Goal: Task Accomplishment & Management: Use online tool/utility

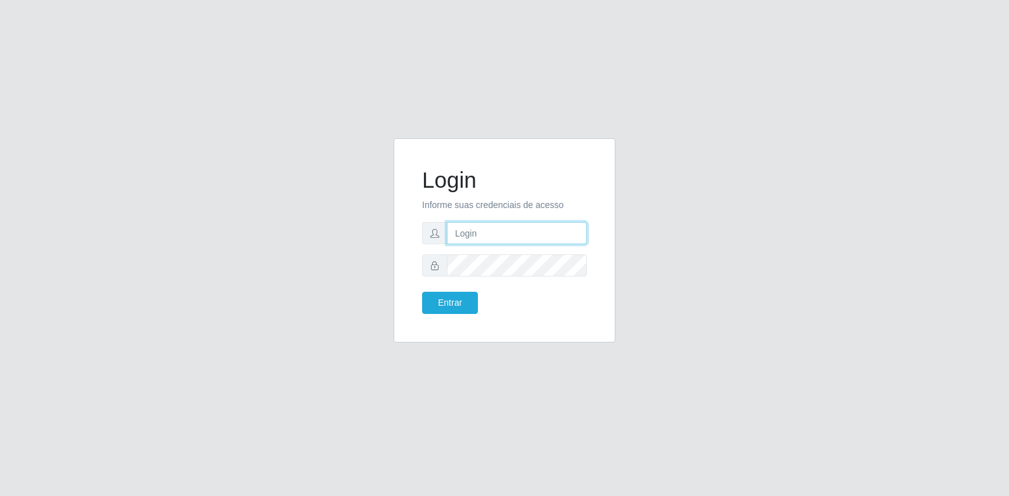
click at [503, 236] on input "text" at bounding box center [517, 233] width 140 height 22
click at [422, 292] on button "Entrar" at bounding box center [450, 303] width 56 height 22
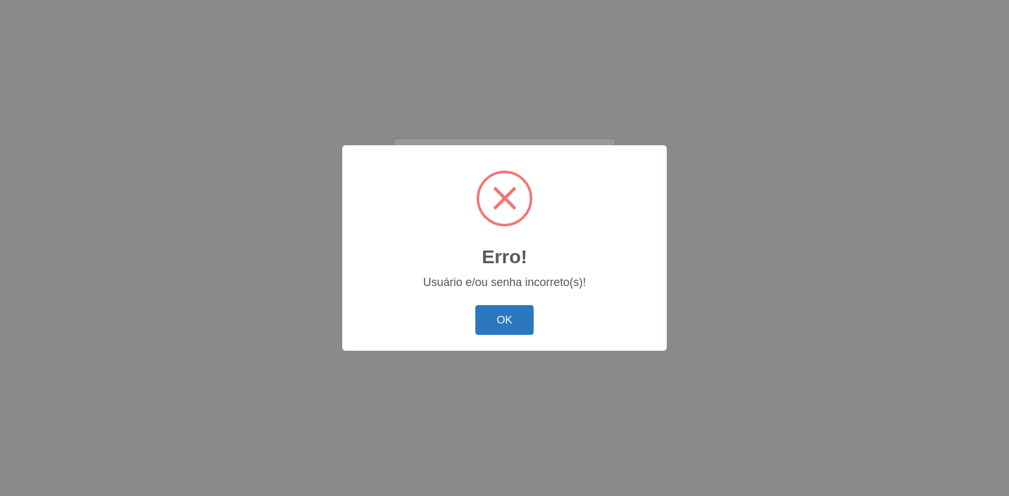
click at [504, 317] on button "OK" at bounding box center [504, 320] width 59 height 30
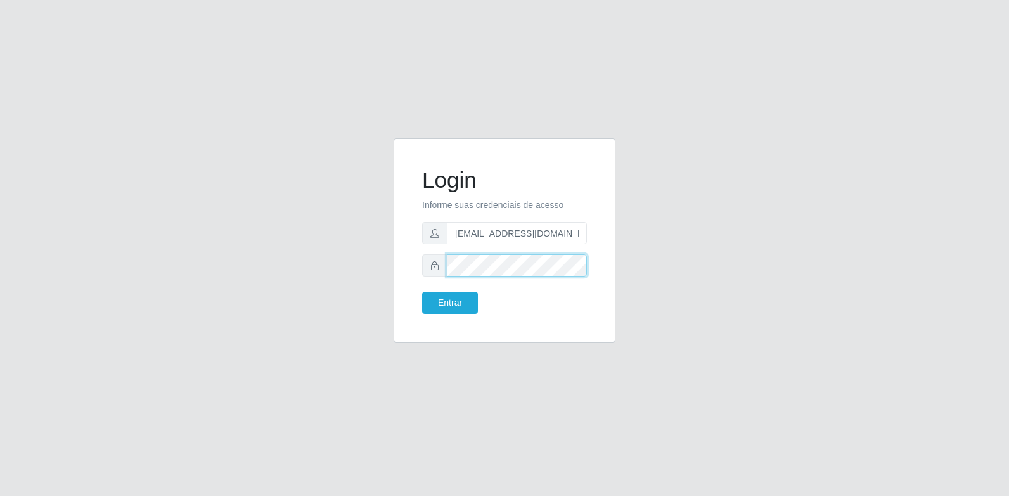
click at [422, 292] on button "Entrar" at bounding box center [450, 303] width 56 height 22
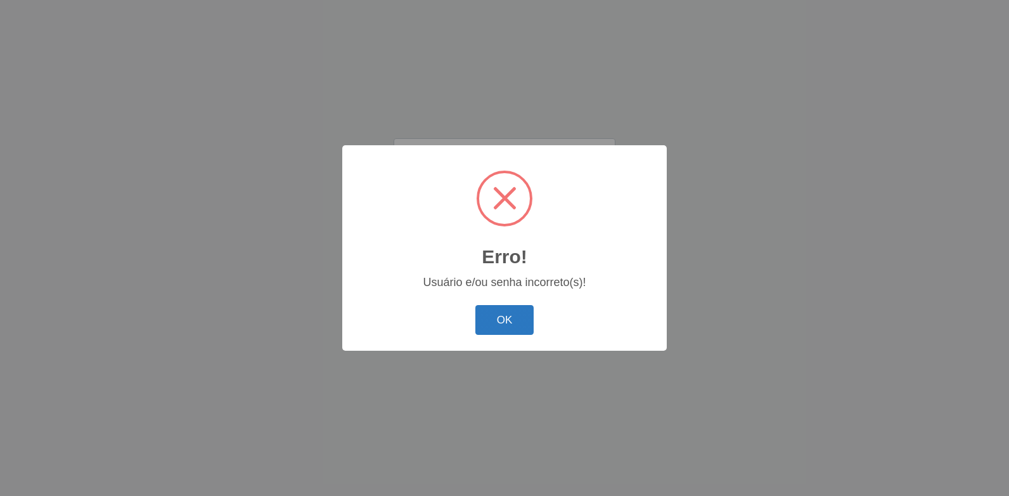
click at [510, 324] on button "OK" at bounding box center [504, 320] width 59 height 30
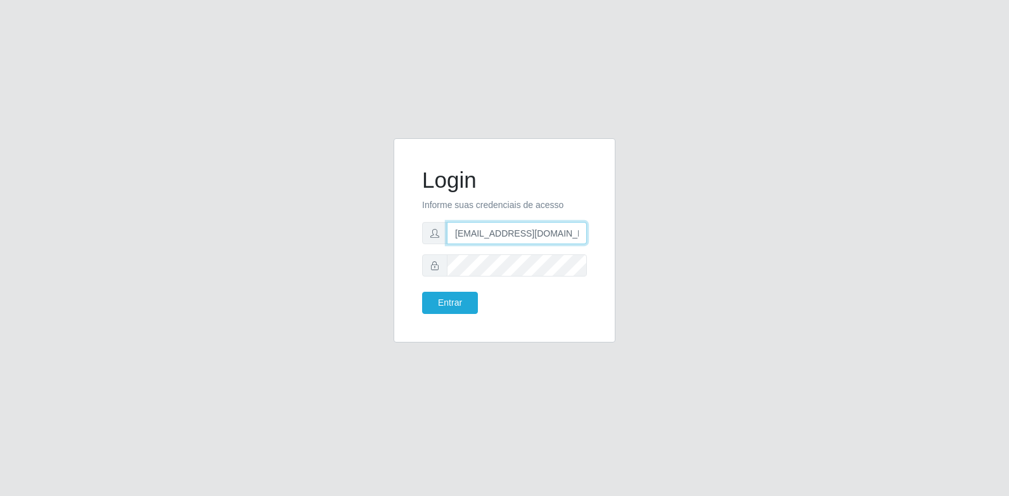
click at [481, 235] on input "[EMAIL_ADDRESS][DOMAIN_NAME]" at bounding box center [517, 233] width 140 height 22
type input "[EMAIL_ADDRESS][DOMAIN_NAME]"
click at [448, 300] on button "Entrar" at bounding box center [450, 303] width 56 height 22
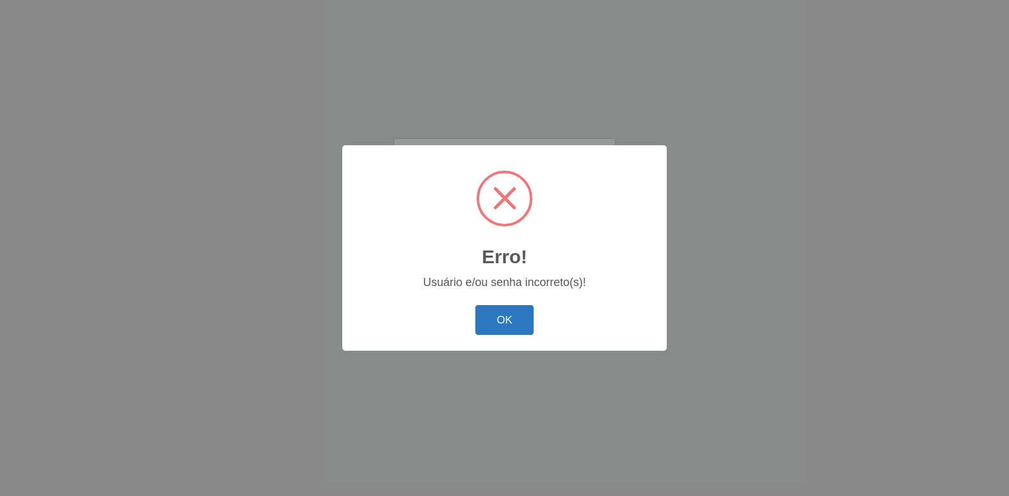
click at [494, 312] on button "OK" at bounding box center [504, 320] width 59 height 30
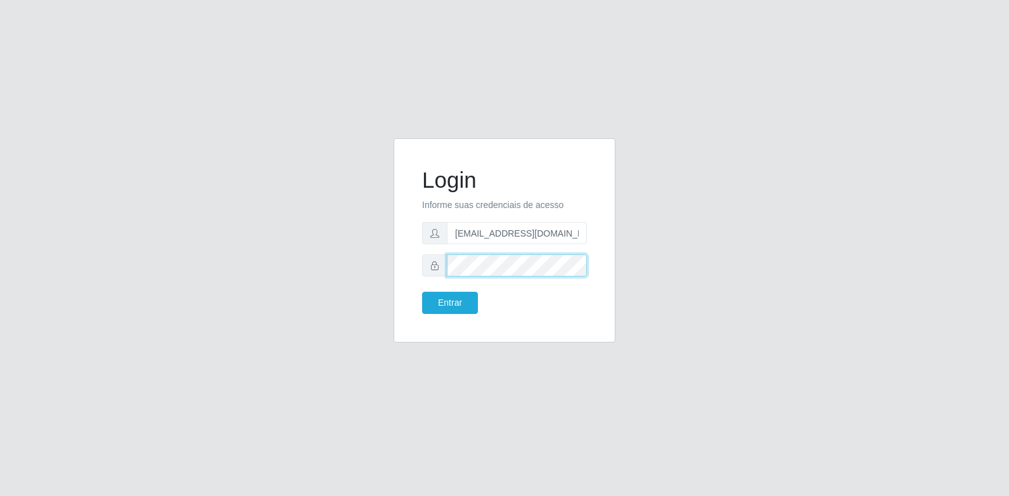
click at [358, 266] on div "Login Informe suas credenciais de acesso [EMAIL_ADDRESS][DOMAIN_NAME] Entrar" at bounding box center [504, 247] width 723 height 219
click at [451, 302] on button "Entrar" at bounding box center [450, 303] width 56 height 22
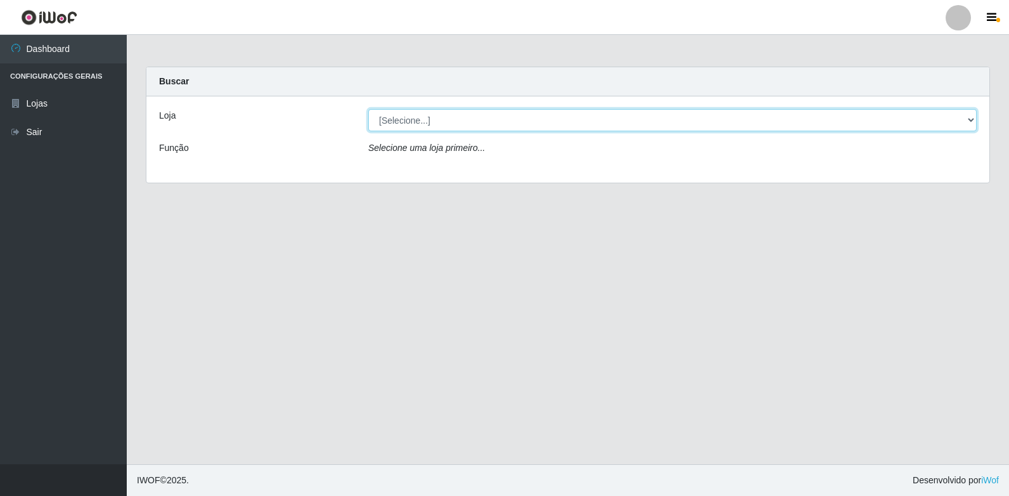
click at [971, 122] on select "[Selecione...] Extrabom - Loja 01 Centro de Distribuição" at bounding box center [672, 120] width 609 height 22
select select "435"
click at [368, 109] on select "[Selecione...] Extrabom - Loja 01 Centro de Distribuição" at bounding box center [672, 120] width 609 height 22
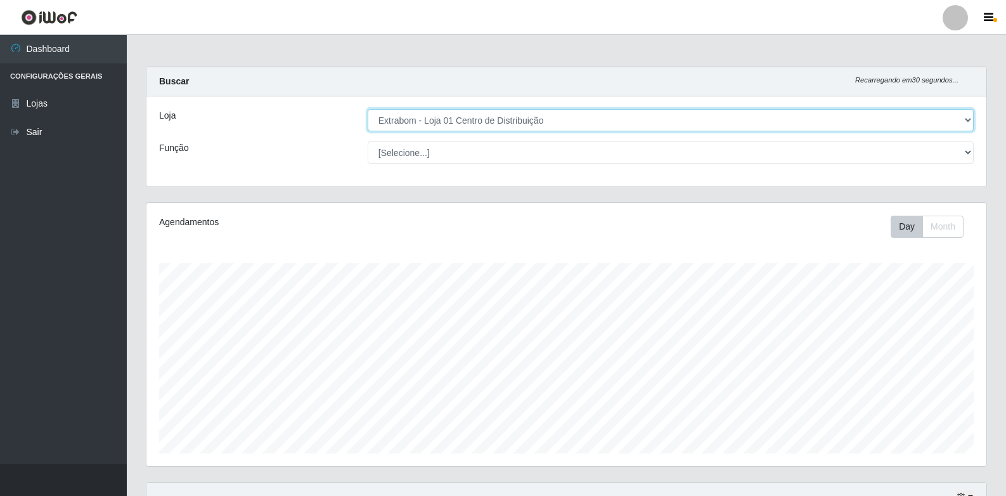
scroll to position [263, 840]
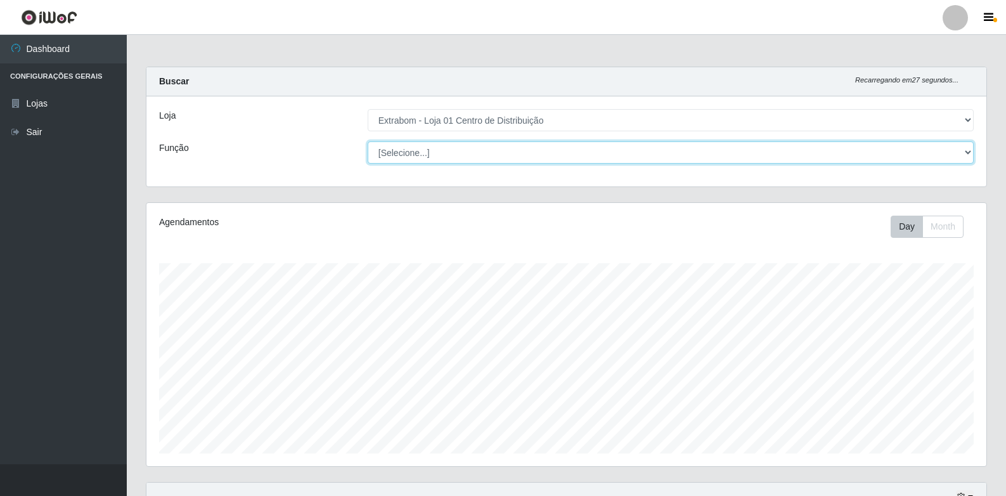
click at [671, 146] on select "[Selecione...] Carregador e Descarregador de Caminhão Carregador e Descarregado…" at bounding box center [671, 152] width 606 height 22
select select "11"
click at [368, 141] on select "[Selecione...] Carregador e Descarregador de Caminhão Carregador e Descarregado…" at bounding box center [671, 152] width 606 height 22
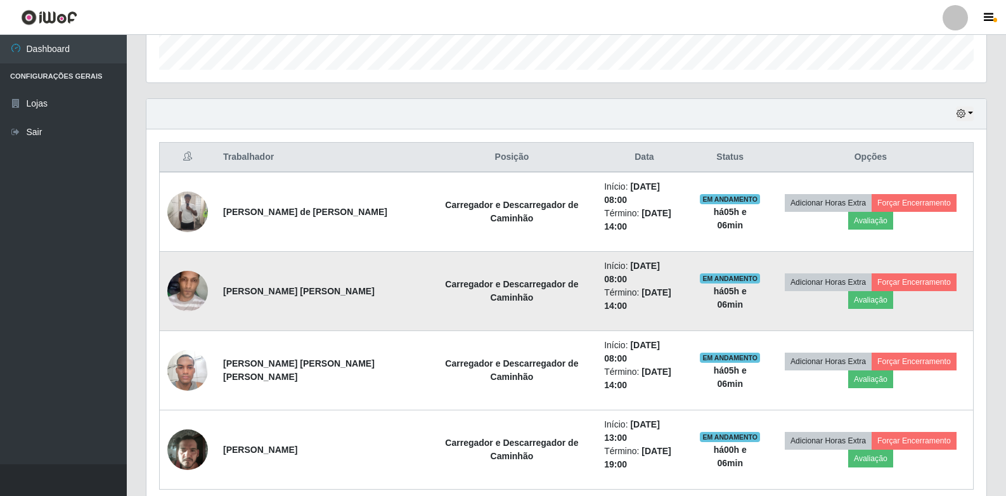
scroll to position [384, 0]
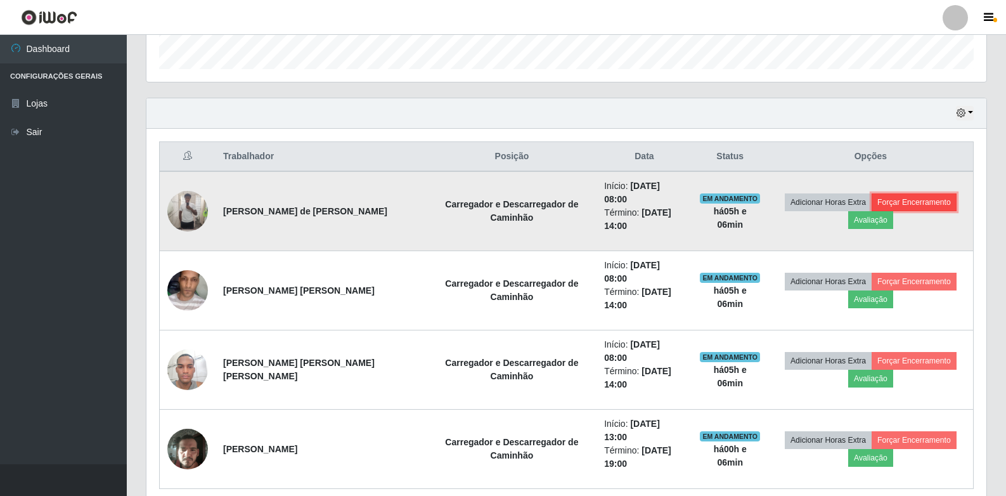
click at [910, 193] on button "Forçar Encerramento" at bounding box center [914, 202] width 85 height 18
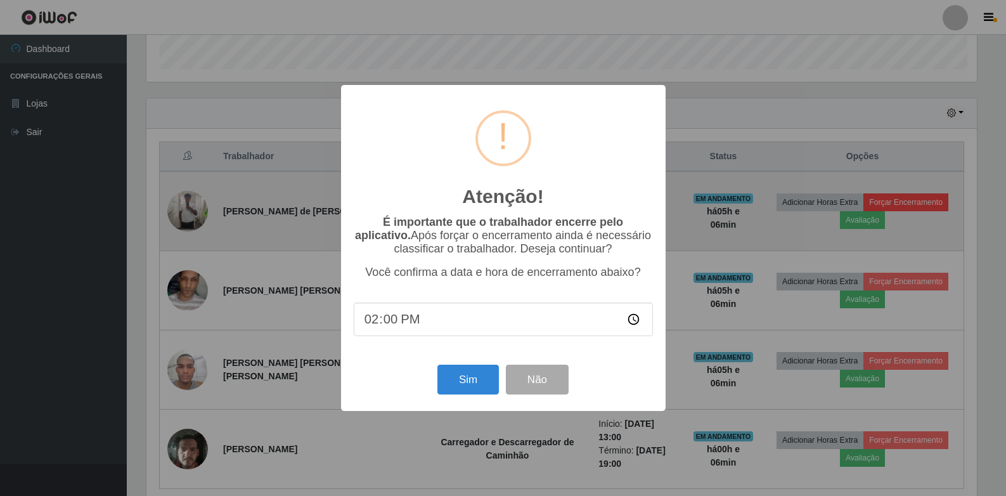
scroll to position [263, 834]
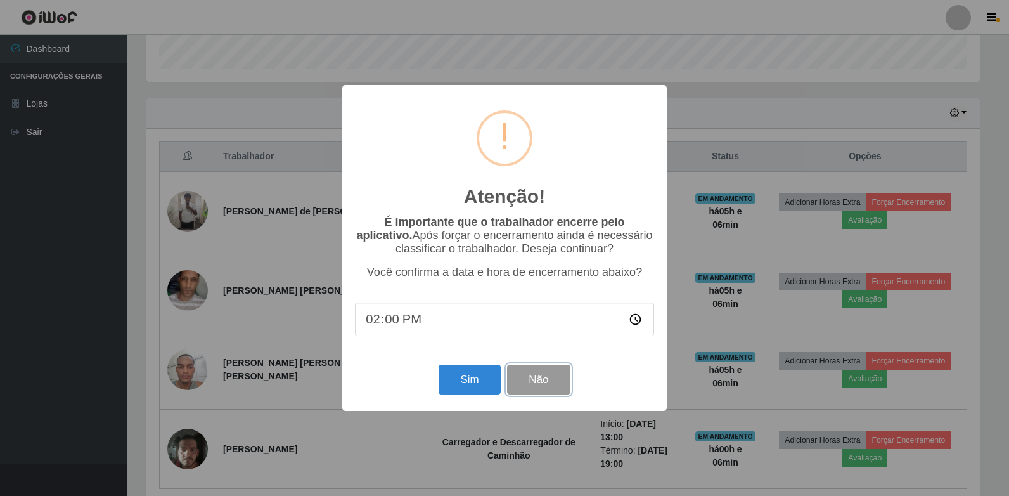
click at [552, 384] on button "Não" at bounding box center [538, 380] width 63 height 30
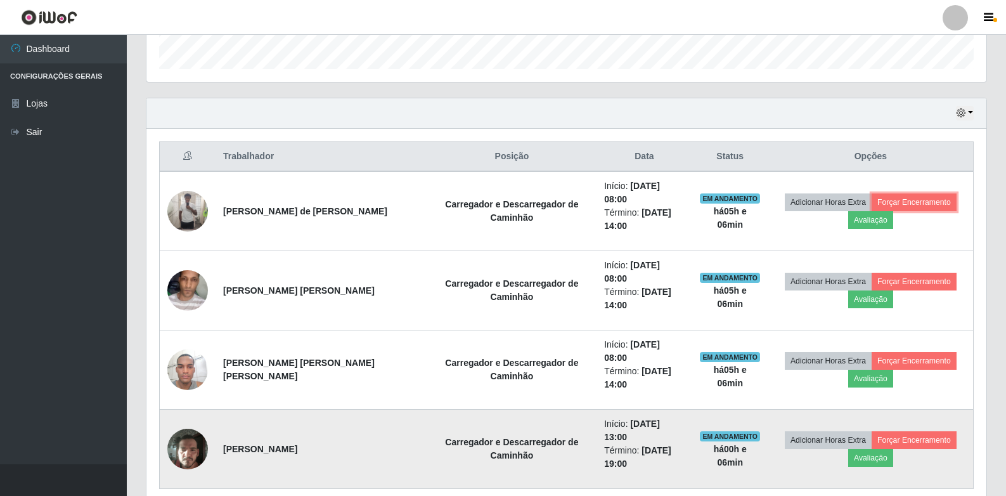
scroll to position [263, 840]
